Goal: Find specific page/section: Find specific page/section

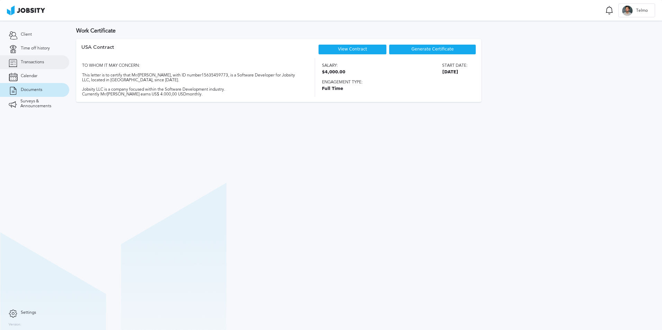
click at [31, 60] on span "Transactions" at bounding box center [32, 62] width 23 height 5
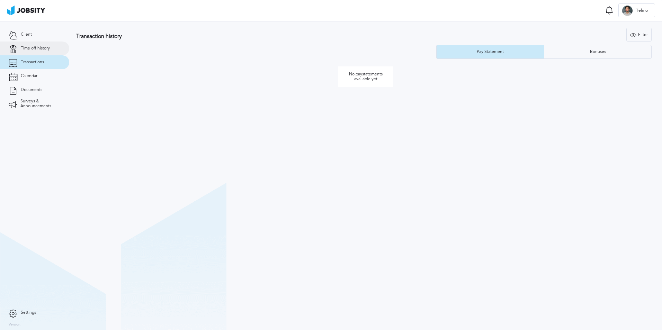
click at [37, 48] on span "Time off history" at bounding box center [35, 48] width 29 height 5
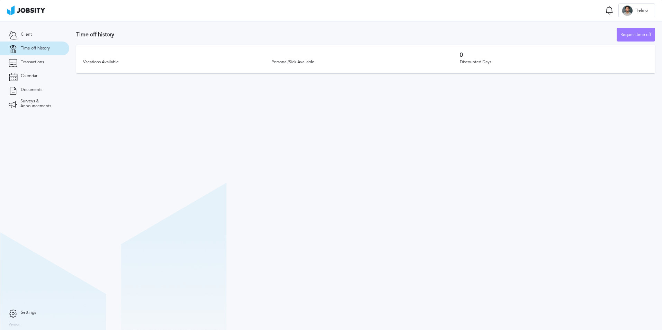
click at [31, 47] on span "Time off history" at bounding box center [35, 48] width 29 height 5
click at [31, 63] on span "Transactions" at bounding box center [32, 62] width 23 height 5
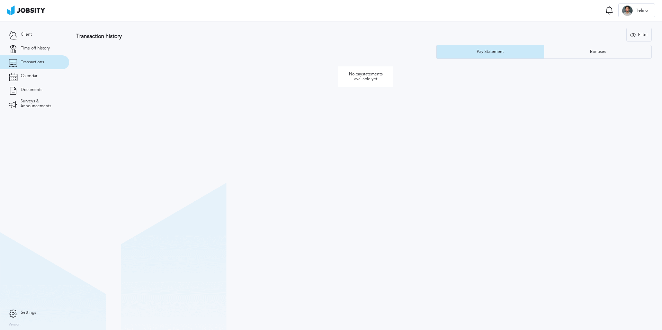
click at [610, 45] on div "Transaction history Filter Years Pay Statement Bonuses" at bounding box center [365, 43] width 579 height 31
click at [607, 51] on div "Bonuses" at bounding box center [597, 51] width 23 height 5
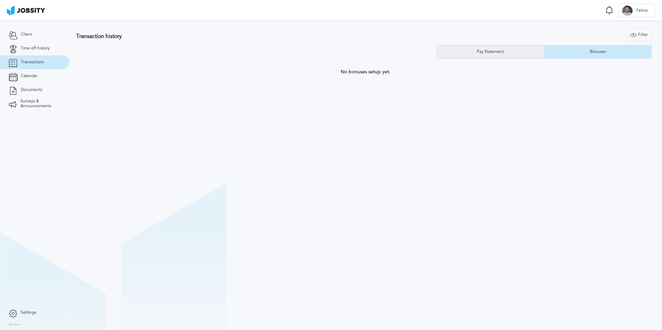
click at [488, 54] on div "Pay Statement" at bounding box center [489, 52] width 107 height 14
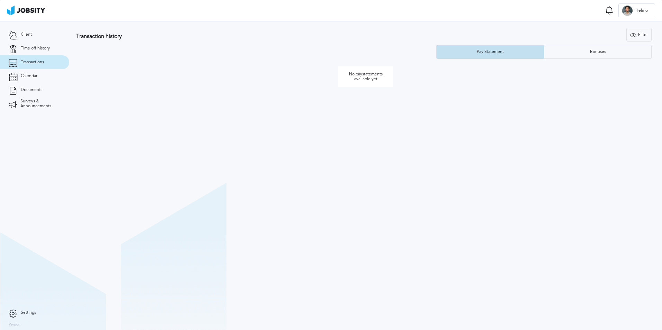
click at [482, 54] on div "Pay Statement" at bounding box center [490, 51] width 34 height 5
click at [580, 46] on div "Bonuses" at bounding box center [597, 52] width 107 height 14
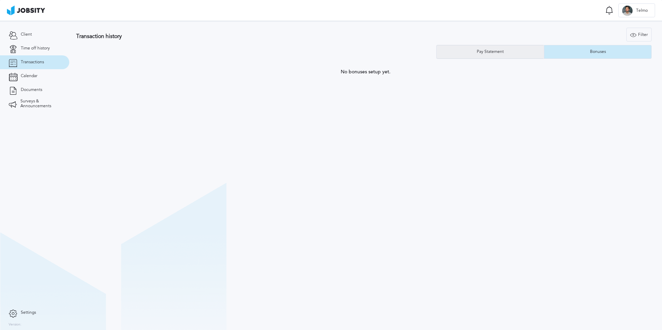
click at [486, 52] on div "Pay Statement" at bounding box center [490, 51] width 34 height 5
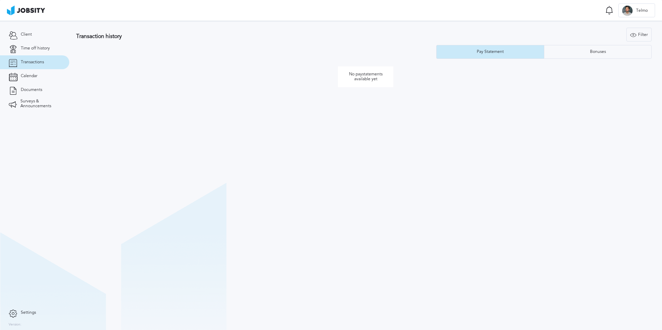
click at [48, 63] on link "Transactions" at bounding box center [34, 62] width 69 height 14
